Goal: Navigation & Orientation: Find specific page/section

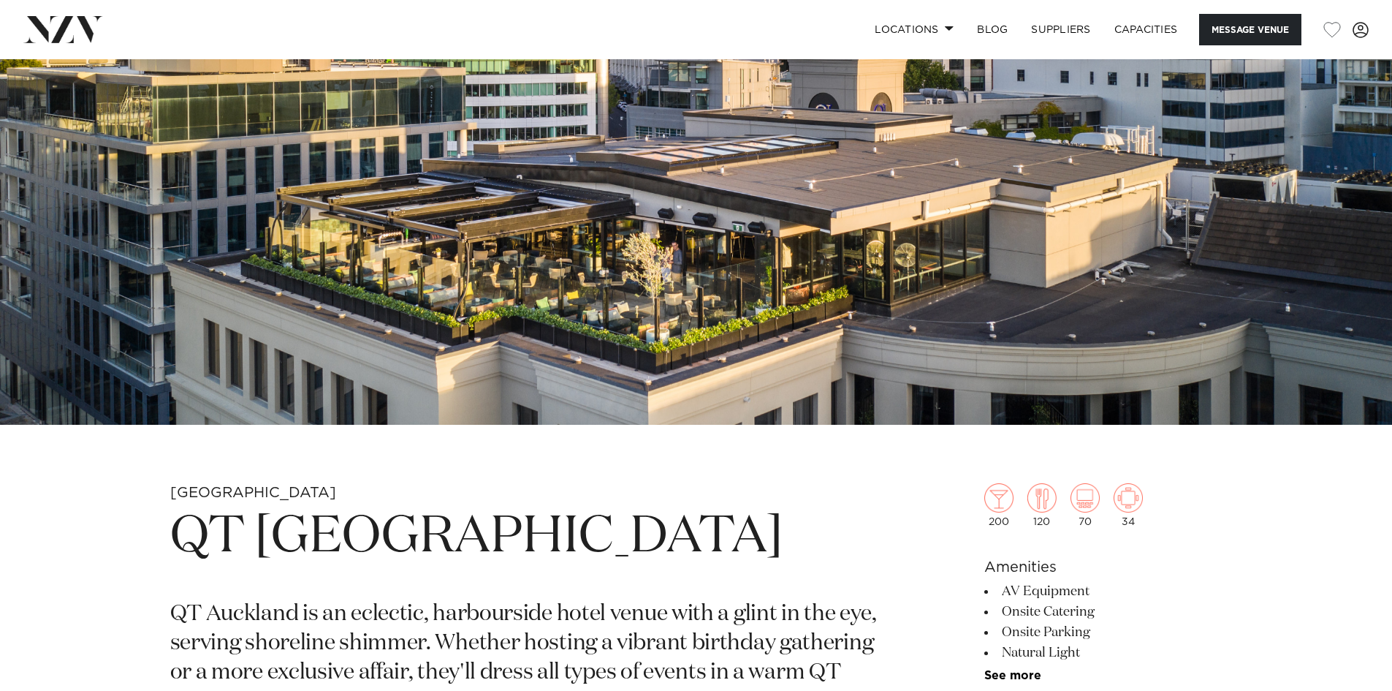
scroll to position [511, 0]
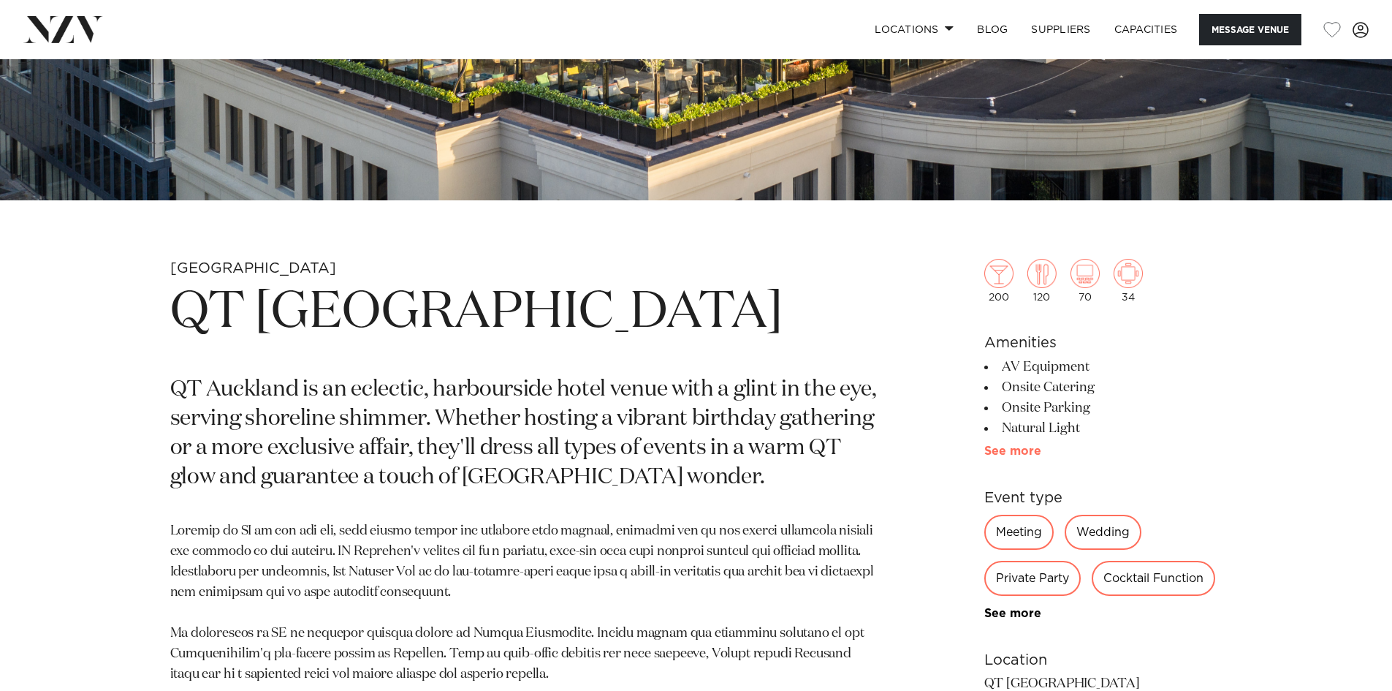
click at [1018, 453] on link "See more" at bounding box center [1041, 451] width 114 height 12
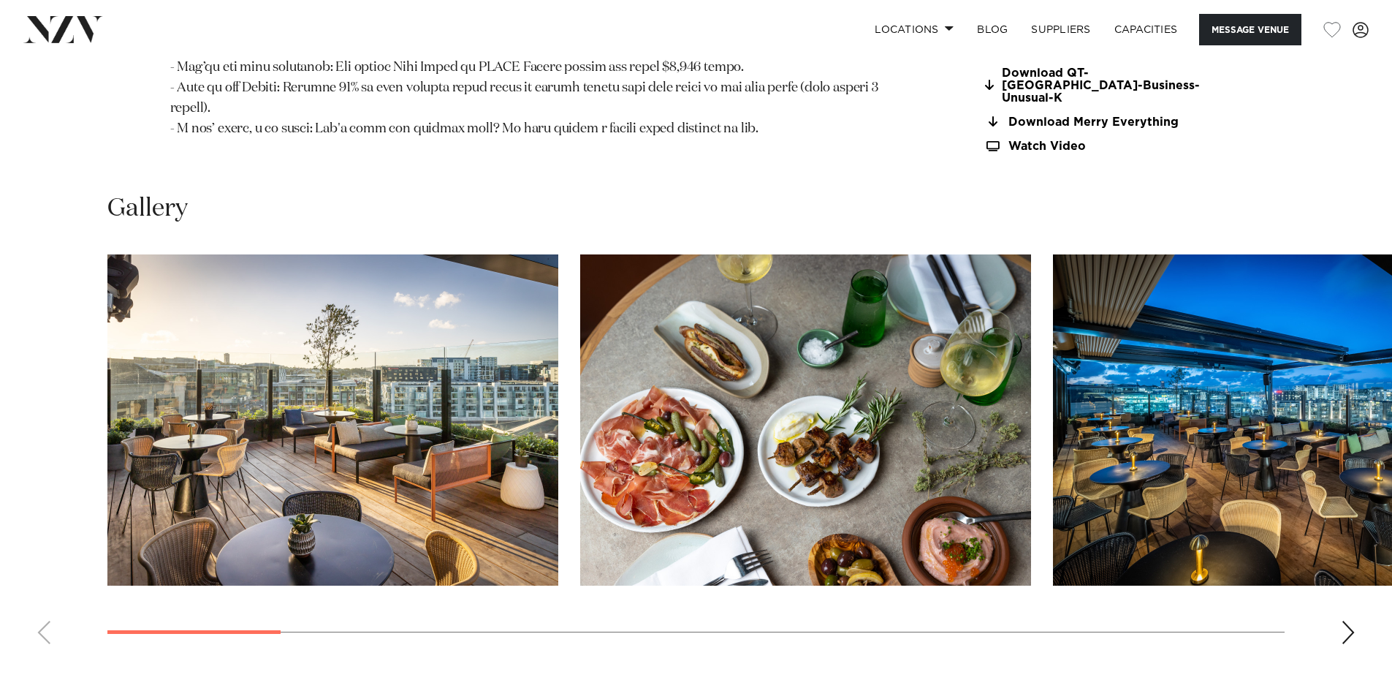
scroll to position [1827, 0]
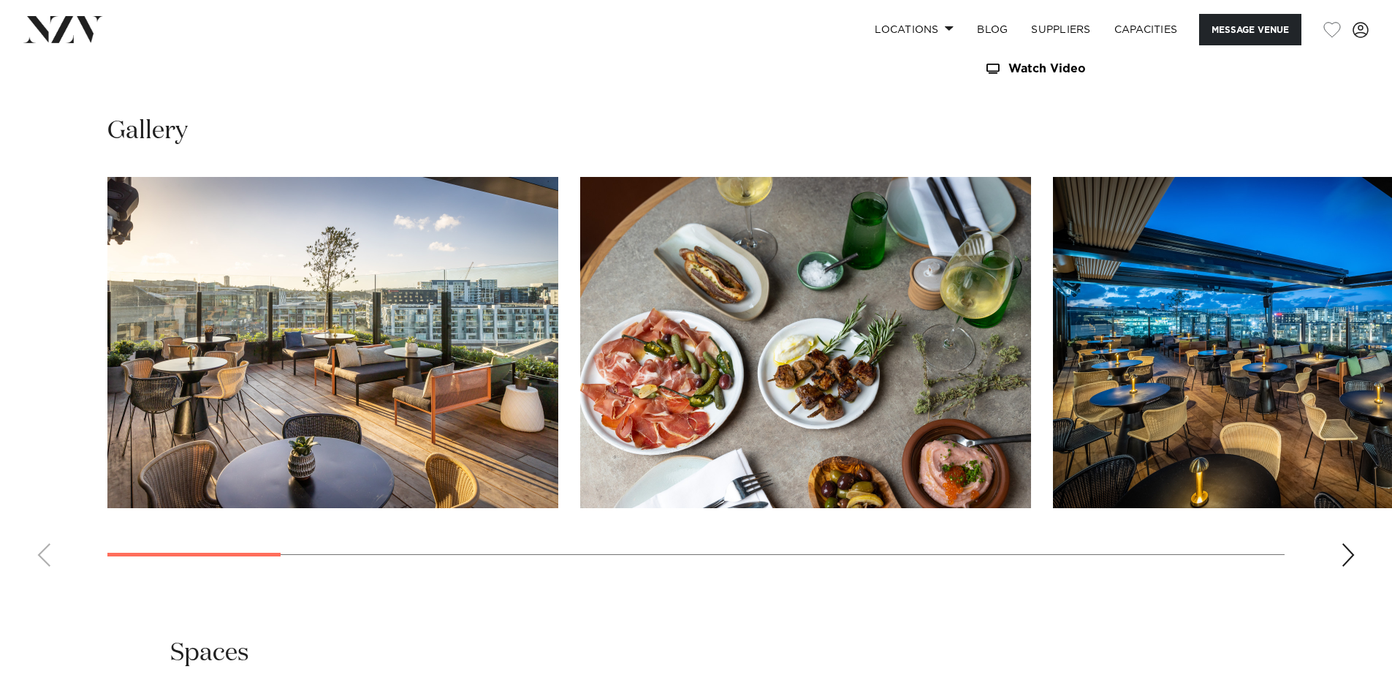
click at [406, 349] on img "1 / 17" at bounding box center [332, 342] width 451 height 331
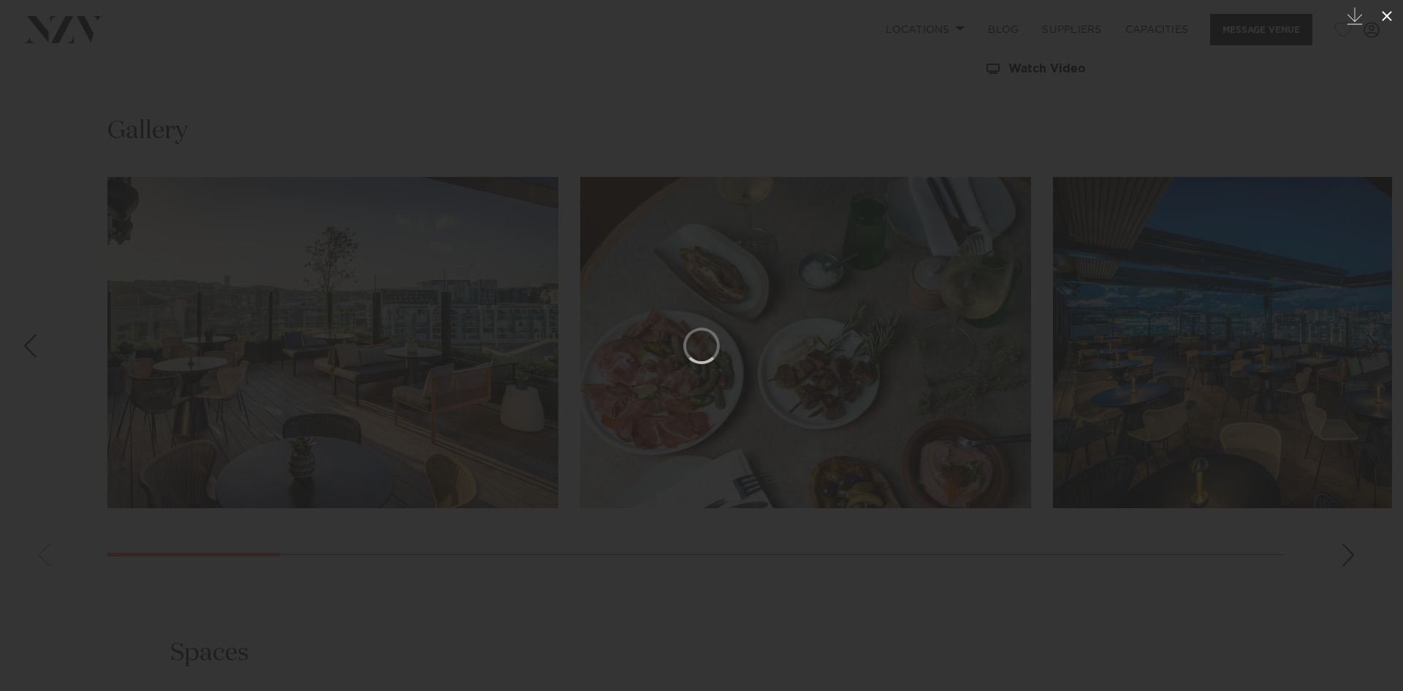
click at [1382, 13] on icon at bounding box center [1387, 16] width 18 height 18
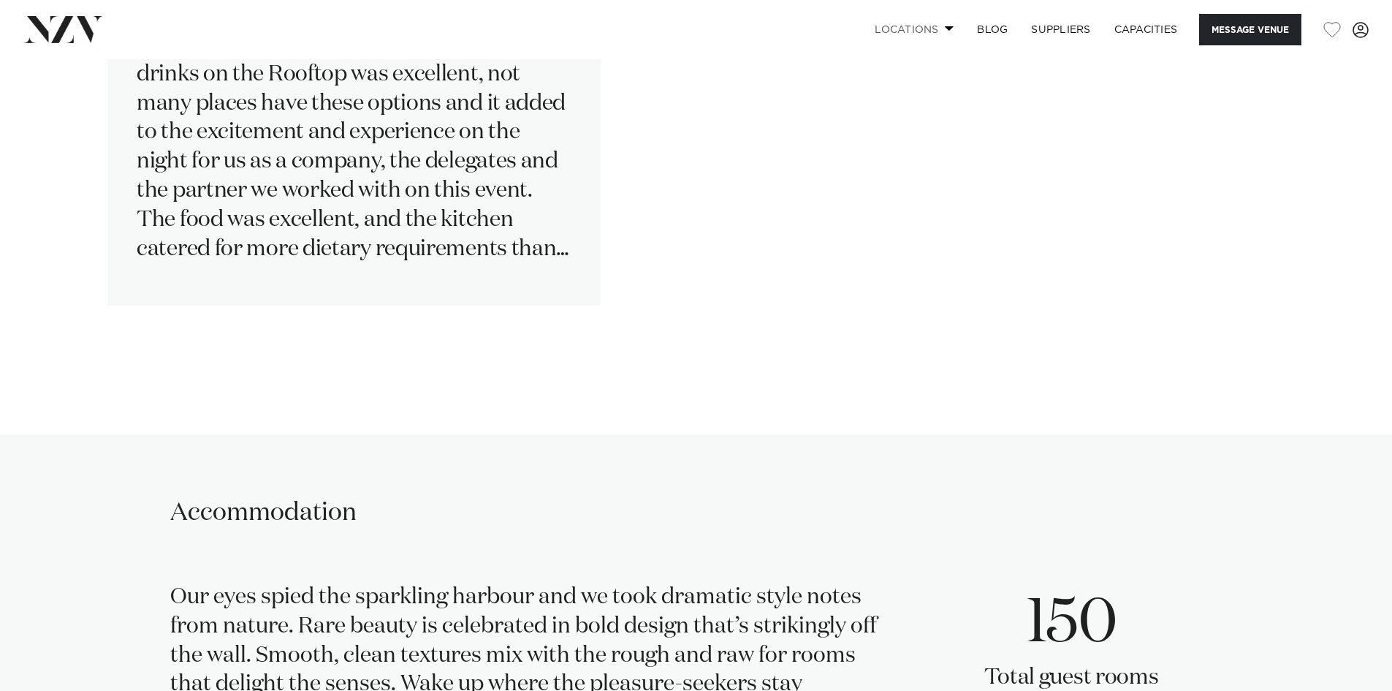
scroll to position [2754, 0]
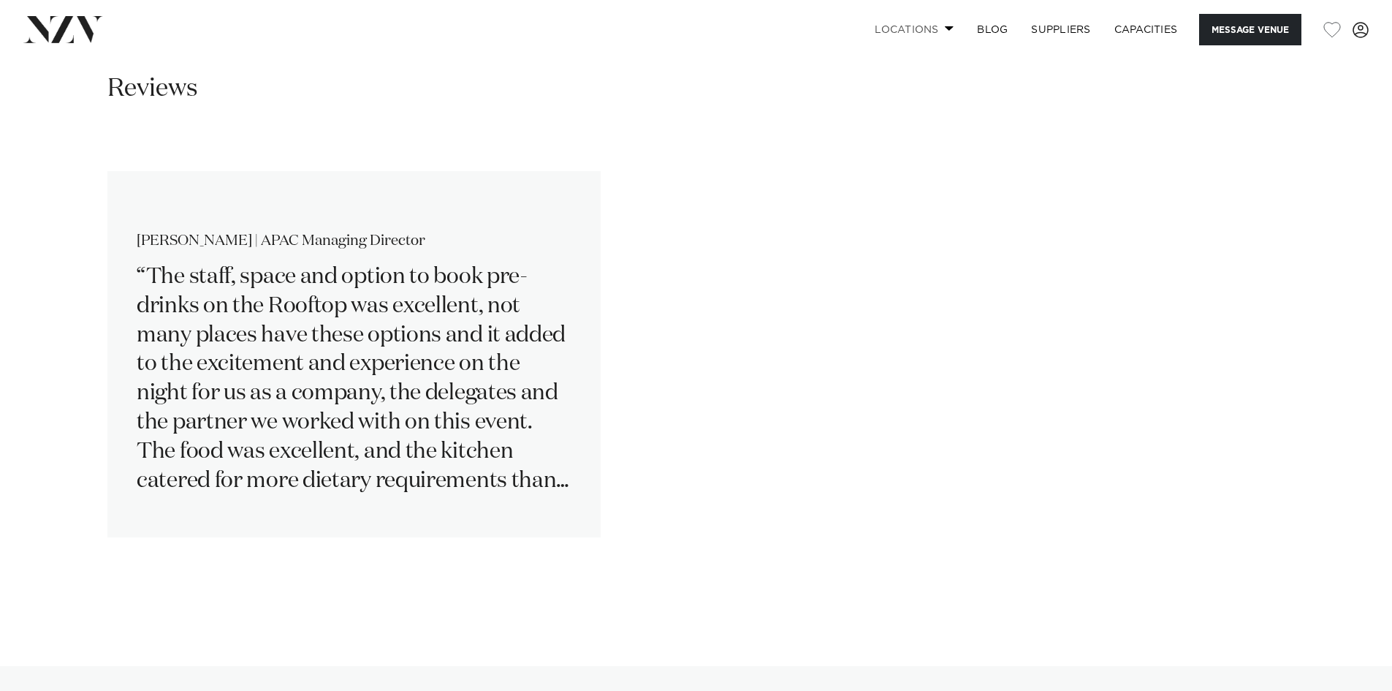
click at [911, 23] on link "Locations" at bounding box center [914, 29] width 102 height 31
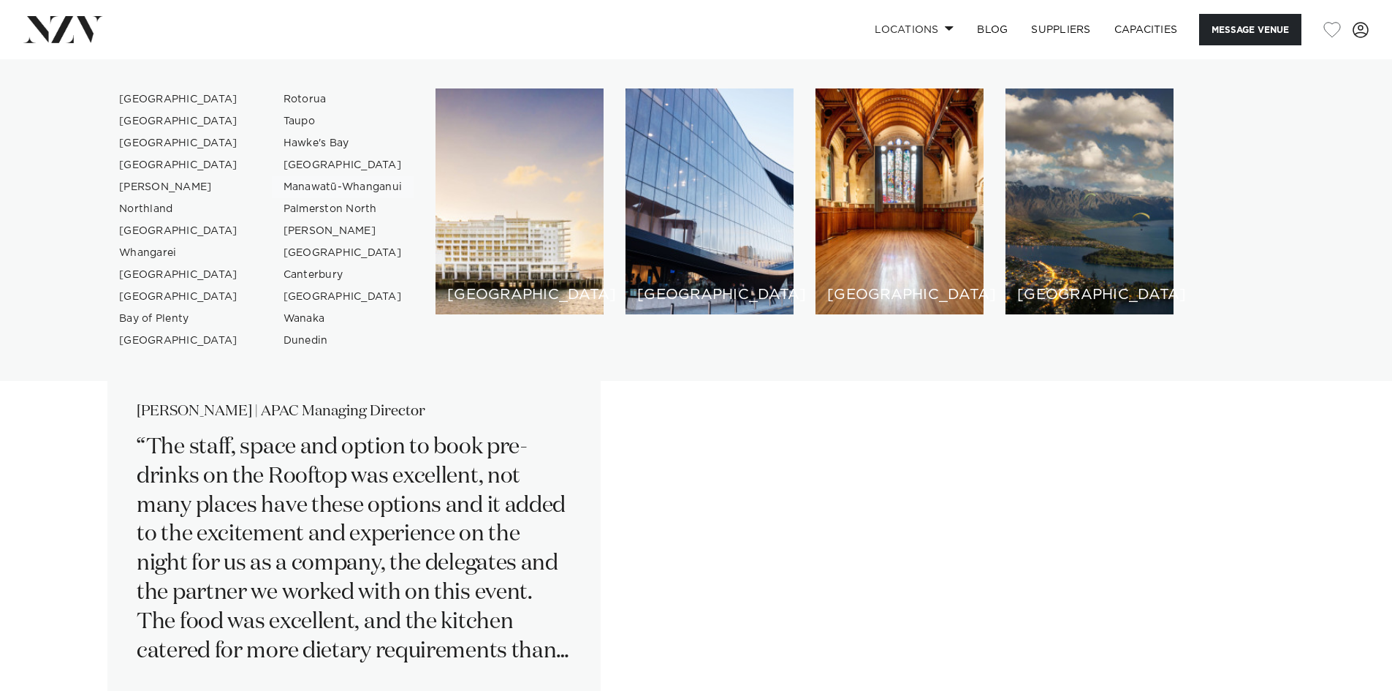
scroll to position [2389, 0]
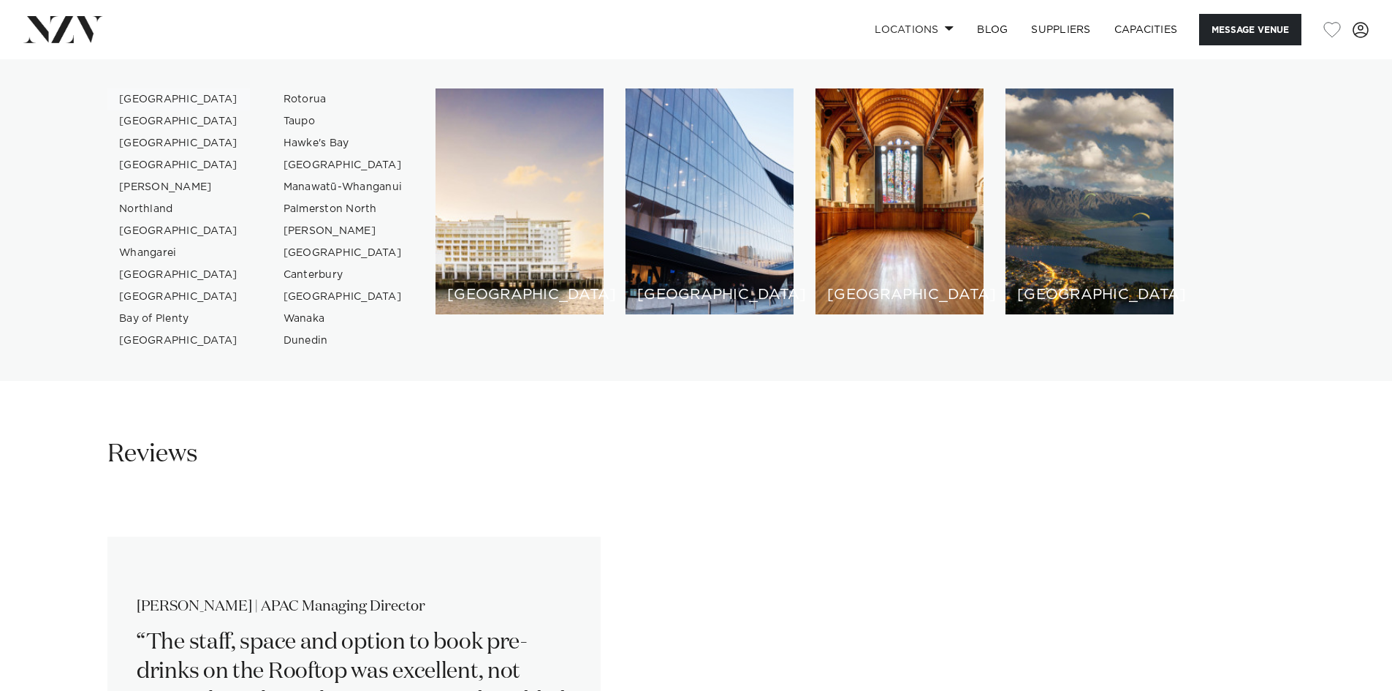
click at [152, 94] on link "[GEOGRAPHIC_DATA]" at bounding box center [178, 99] width 142 height 22
